Goal: Task Accomplishment & Management: Use online tool/utility

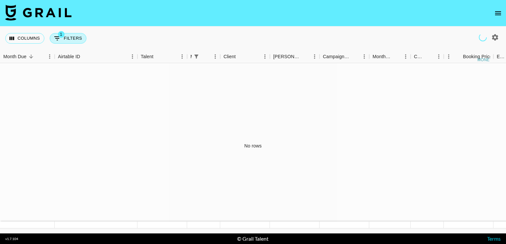
click at [69, 40] on button "1 Filters" at bounding box center [68, 38] width 37 height 11
select select "managerIds"
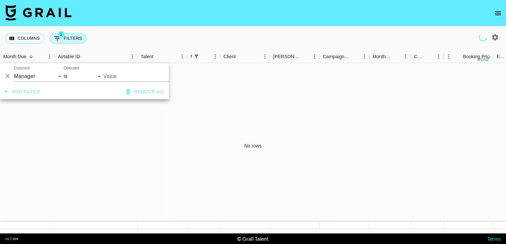
click at [69, 40] on button "1 Filters" at bounding box center [68, 38] width 37 height 11
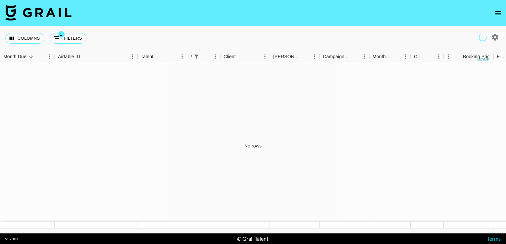
click at [497, 39] on icon "button" at bounding box center [495, 37] width 6 height 6
select select "[DATE]"
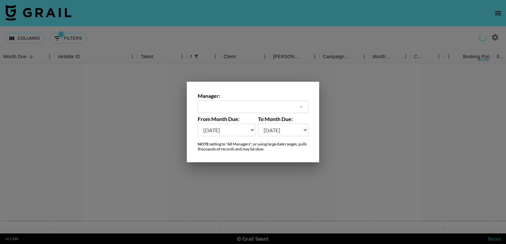
click at [293, 103] on div "​" at bounding box center [253, 107] width 111 height 13
click at [297, 108] on div at bounding box center [301, 106] width 9 height 9
click at [303, 105] on div at bounding box center [301, 106] width 9 height 9
click at [298, 109] on div at bounding box center [301, 106] width 9 height 9
click at [299, 107] on div at bounding box center [301, 106] width 9 height 9
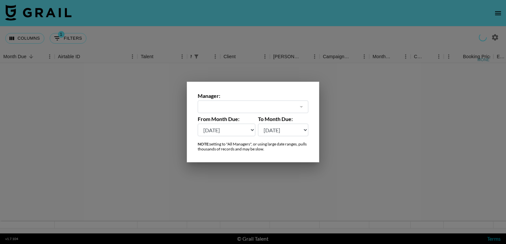
click at [348, 105] on div at bounding box center [253, 122] width 506 height 244
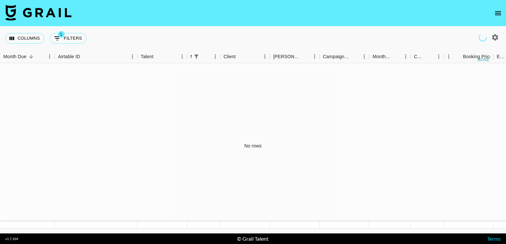
click at [496, 18] on button "open drawer" at bounding box center [497, 13] width 13 height 13
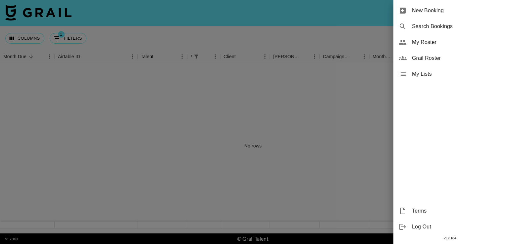
click at [428, 25] on span "Search Bookings" at bounding box center [456, 27] width 89 height 8
select select "id"
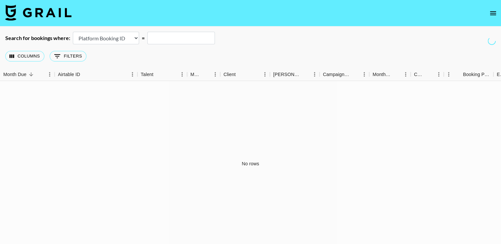
scroll to position [18, 0]
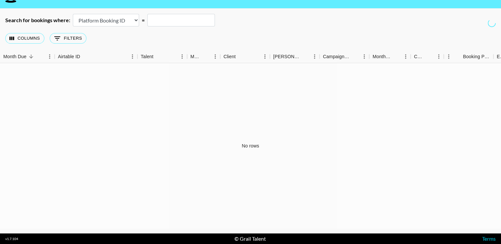
click at [268, 134] on div "No rows" at bounding box center [250, 145] width 501 height 165
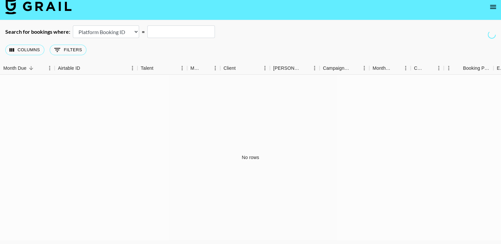
scroll to position [0, 0]
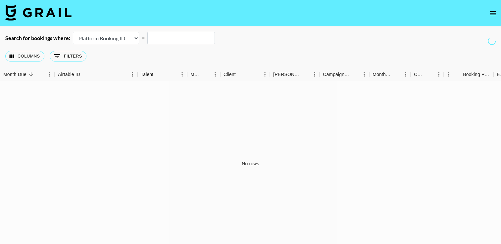
click at [496, 33] on div "Search for bookings where: Airtable Booking ID Platform Booking ID Platform Cam…" at bounding box center [250, 38] width 501 height 13
click at [23, 14] on img at bounding box center [38, 13] width 66 height 16
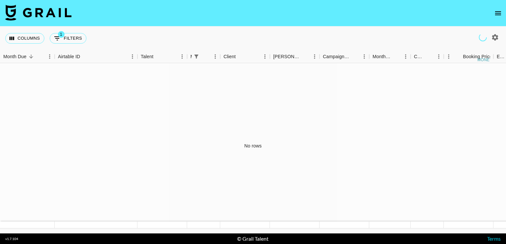
click at [494, 35] on icon "button" at bounding box center [495, 37] width 6 height 6
select select "[DATE]"
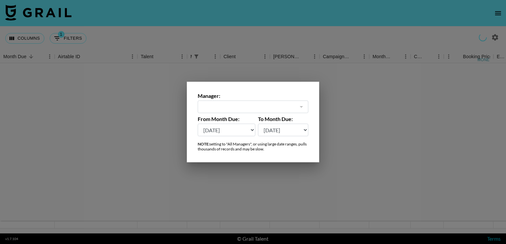
click at [487, 42] on div at bounding box center [253, 122] width 506 height 244
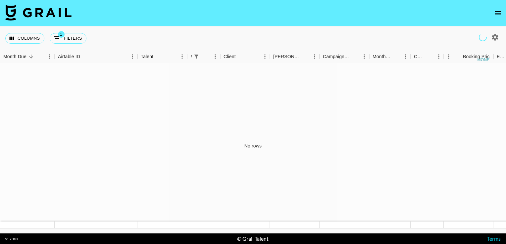
click at [492, 15] on button "open drawer" at bounding box center [497, 13] width 13 height 13
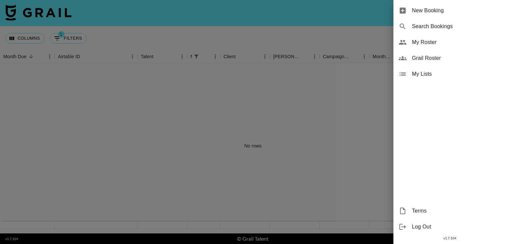
click at [417, 29] on span "Search Bookings" at bounding box center [456, 27] width 89 height 8
select select "id"
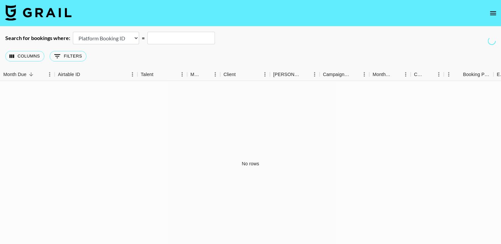
click at [482, 17] on nav at bounding box center [250, 13] width 501 height 26
click at [491, 14] on icon "open drawer" at bounding box center [493, 13] width 8 height 8
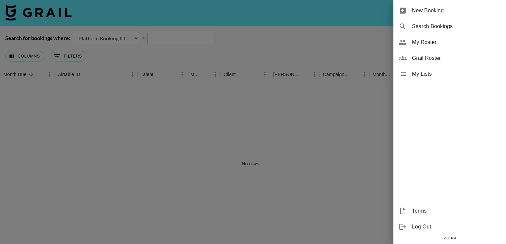
click at [425, 74] on span "My Lists" at bounding box center [456, 74] width 89 height 8
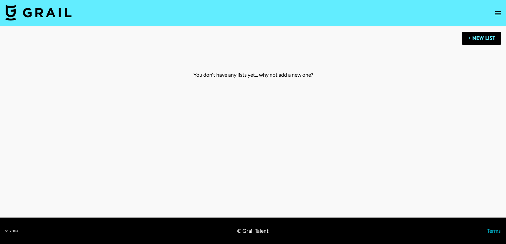
click at [502, 20] on nav at bounding box center [253, 13] width 506 height 26
click at [497, 12] on icon "open drawer" at bounding box center [498, 13] width 8 height 8
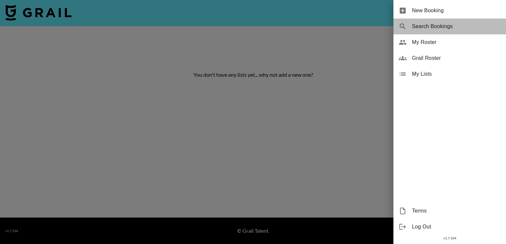
click at [423, 24] on span "Search Bookings" at bounding box center [456, 27] width 89 height 8
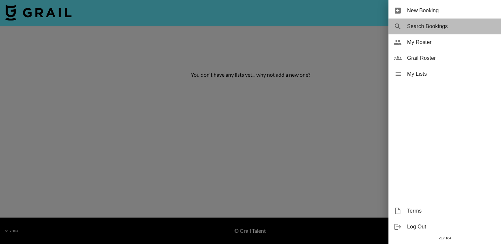
select select "id"
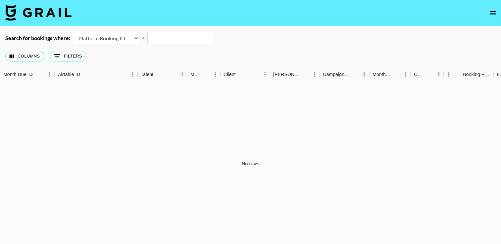
click at [494, 9] on icon "open drawer" at bounding box center [493, 13] width 8 height 8
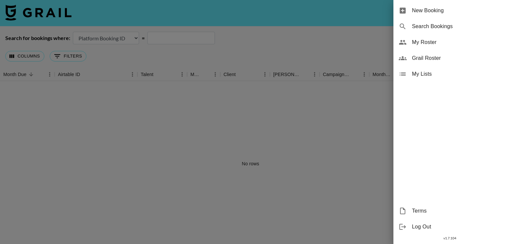
click at [443, 10] on span "New Booking" at bounding box center [456, 11] width 89 height 8
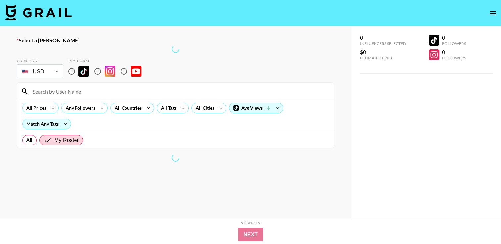
click at [494, 13] on icon "open drawer" at bounding box center [493, 13] width 6 height 4
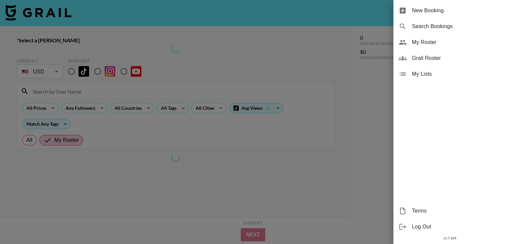
click at [474, 30] on div "Search Bookings" at bounding box center [449, 27] width 113 height 16
select select "id"
